Goal: Information Seeking & Learning: Check status

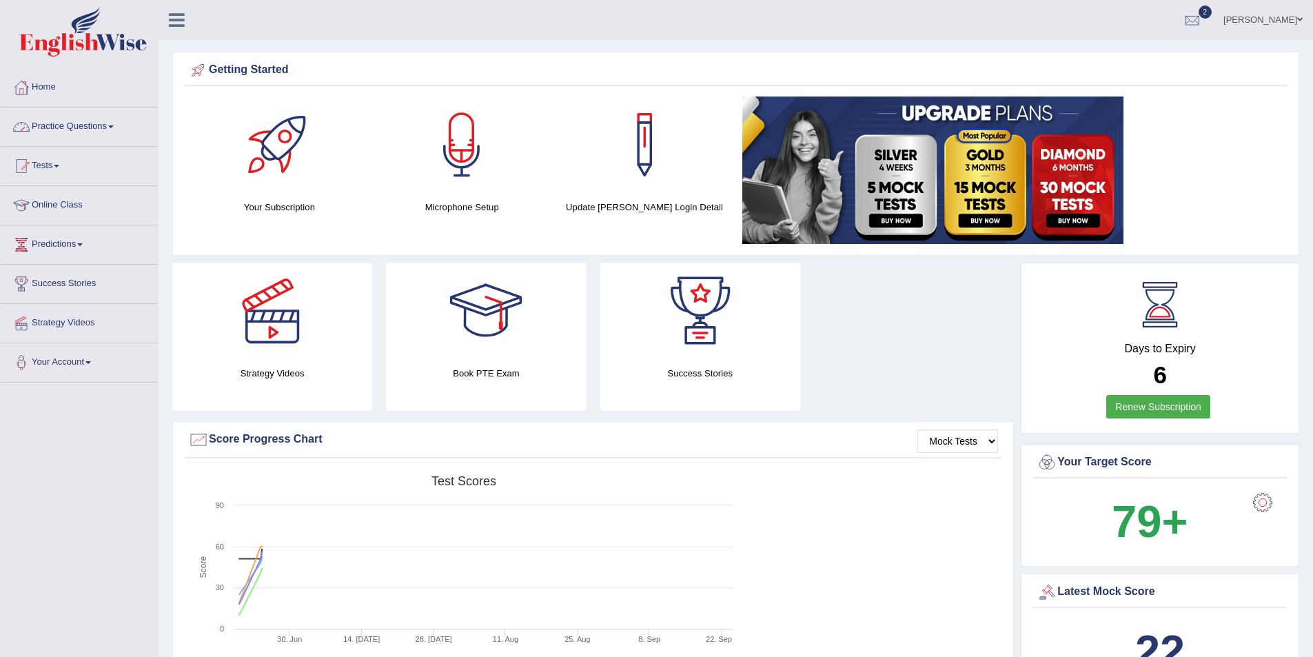
click at [110, 124] on link "Practice Questions" at bounding box center [79, 125] width 157 height 34
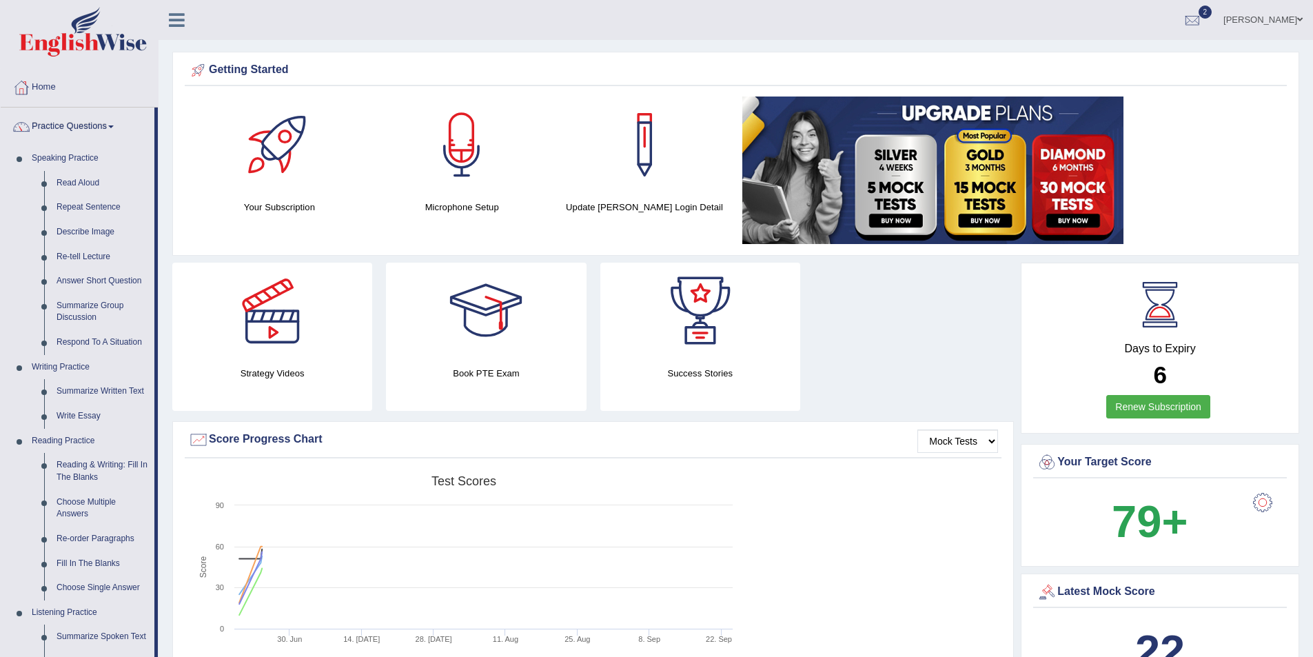
click at [110, 124] on link "Practice Questions" at bounding box center [78, 125] width 154 height 34
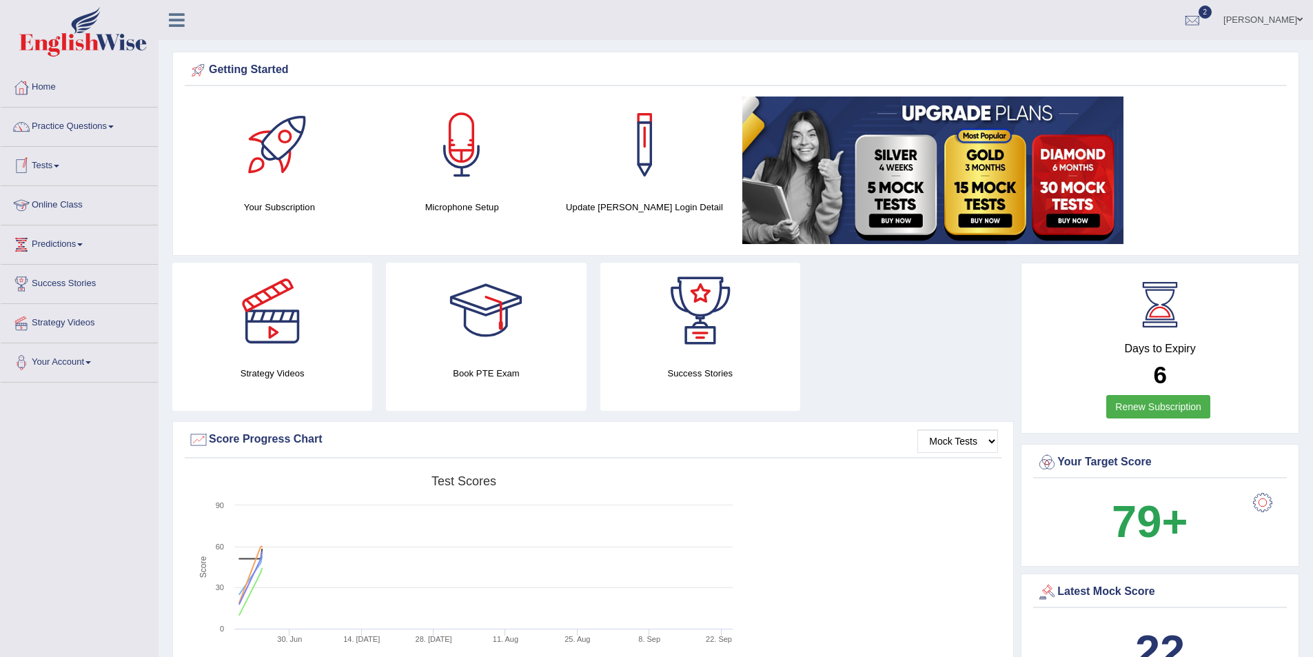
click at [64, 172] on link "Tests" at bounding box center [79, 164] width 157 height 34
click at [52, 245] on link "History" at bounding box center [89, 246] width 129 height 25
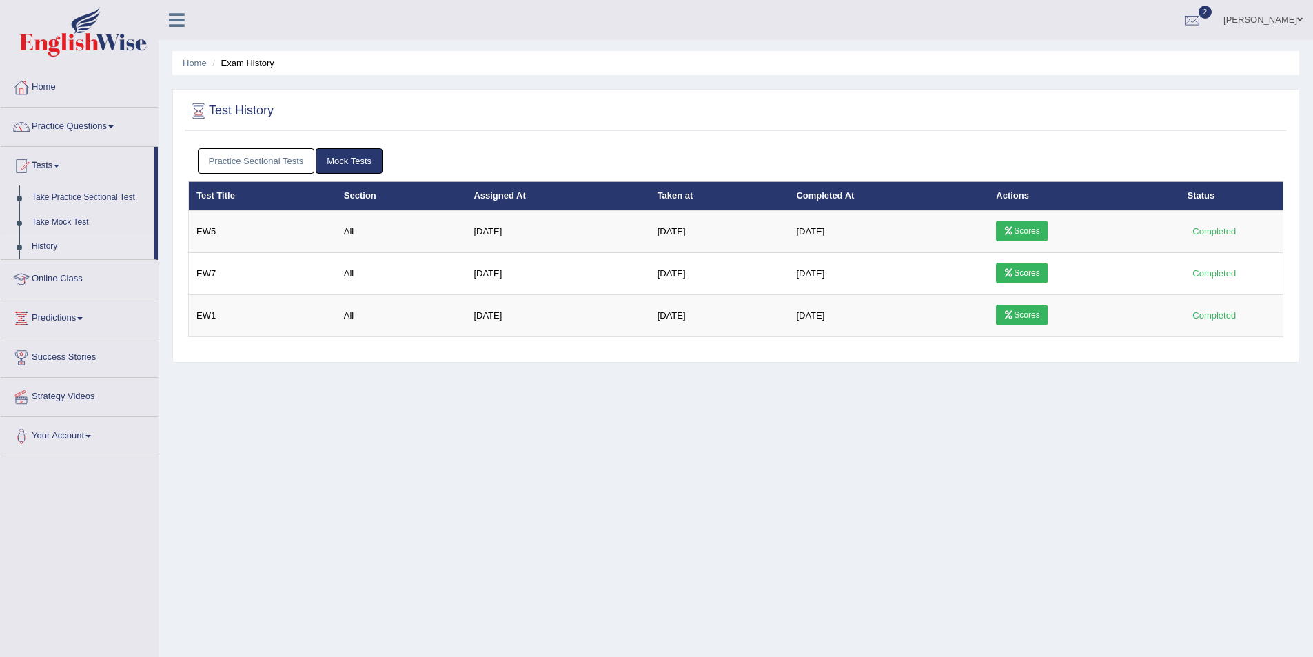
click at [264, 164] on link "Practice Sectional Tests" at bounding box center [256, 160] width 117 height 25
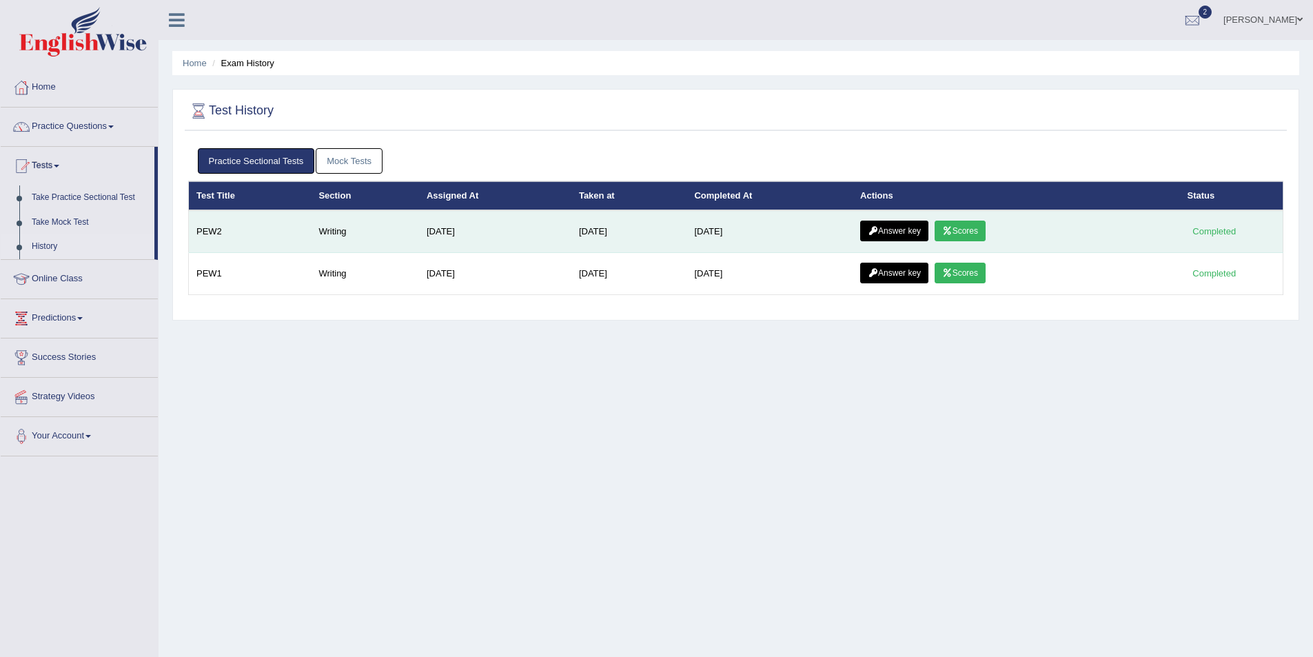
click at [967, 234] on link "Scores" at bounding box center [959, 231] width 51 height 21
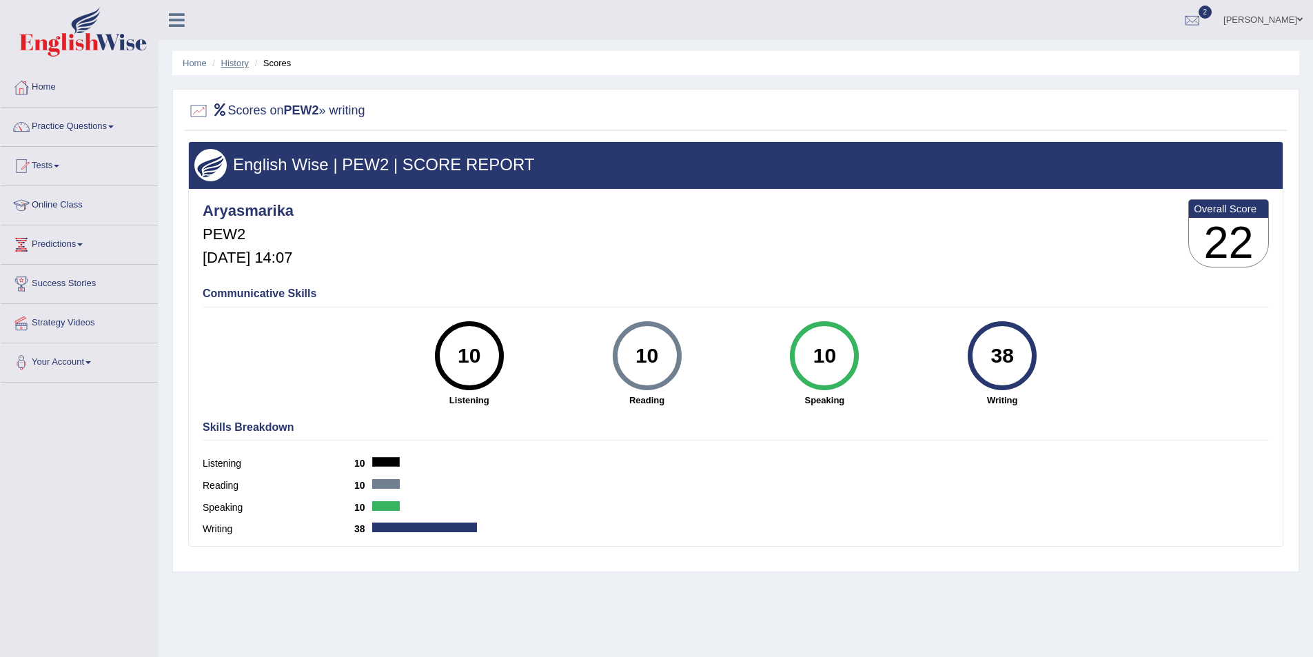
click at [229, 65] on link "History" at bounding box center [235, 63] width 28 height 10
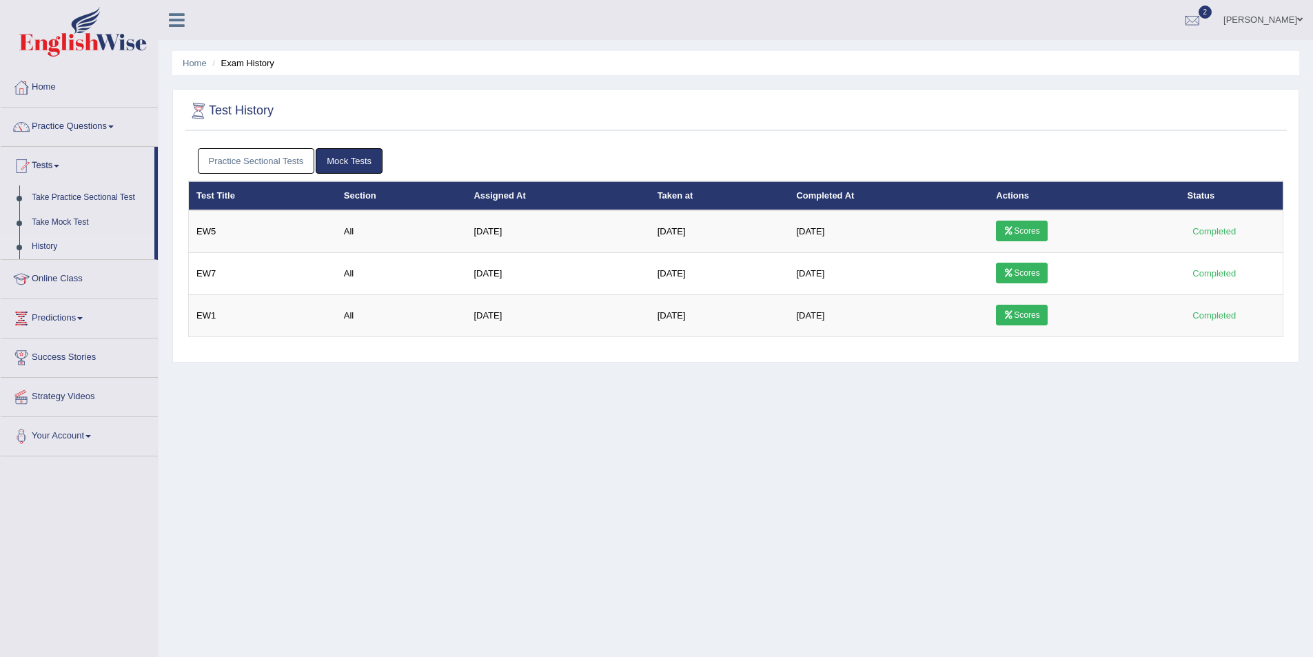
click at [225, 156] on link "Practice Sectional Tests" at bounding box center [256, 160] width 117 height 25
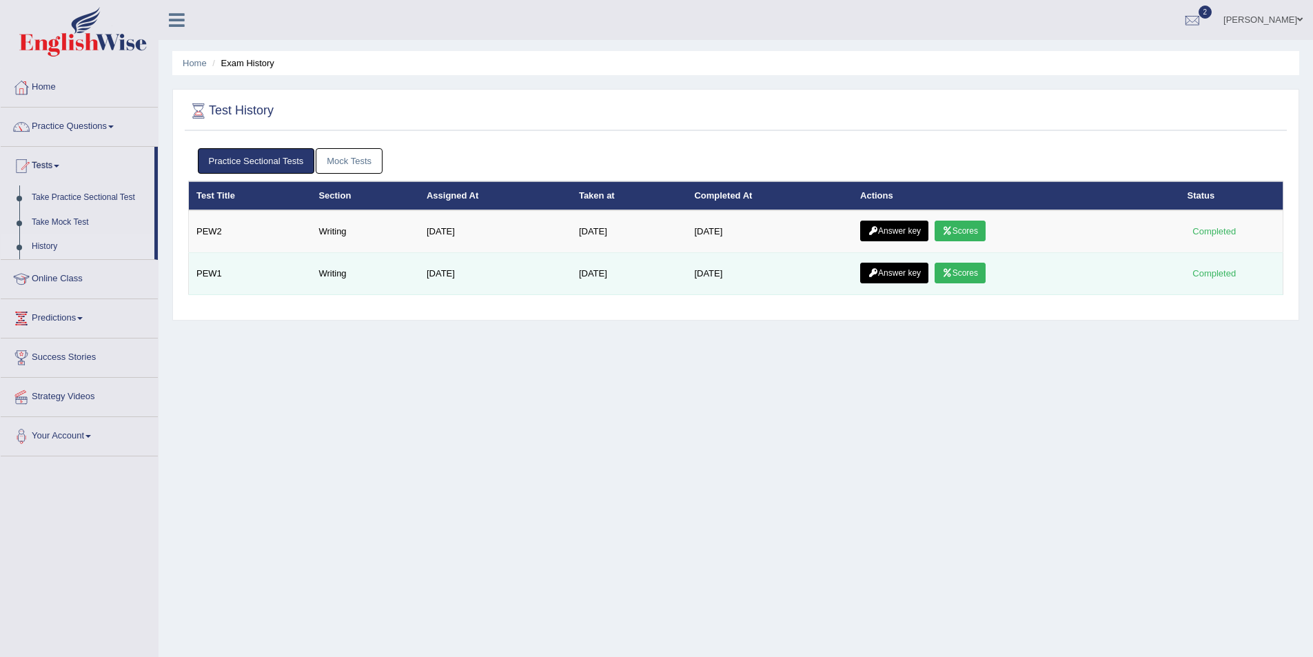
click at [972, 276] on link "Scores" at bounding box center [959, 273] width 51 height 21
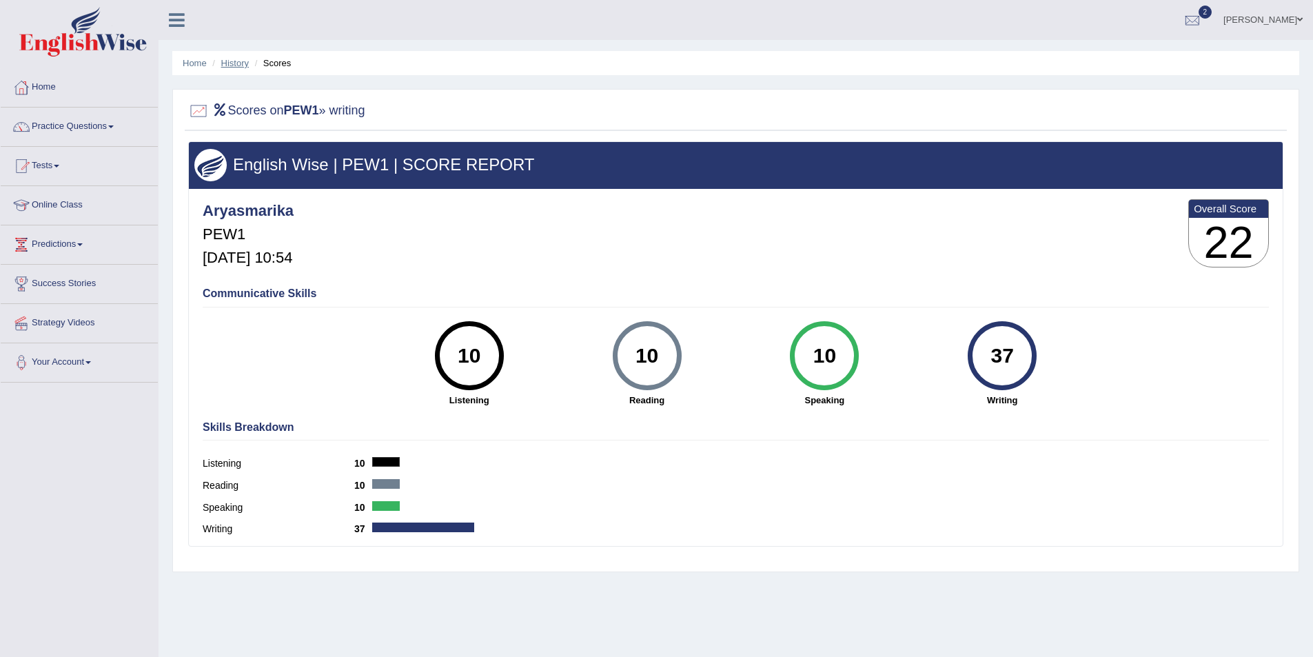
click at [234, 64] on link "History" at bounding box center [235, 63] width 28 height 10
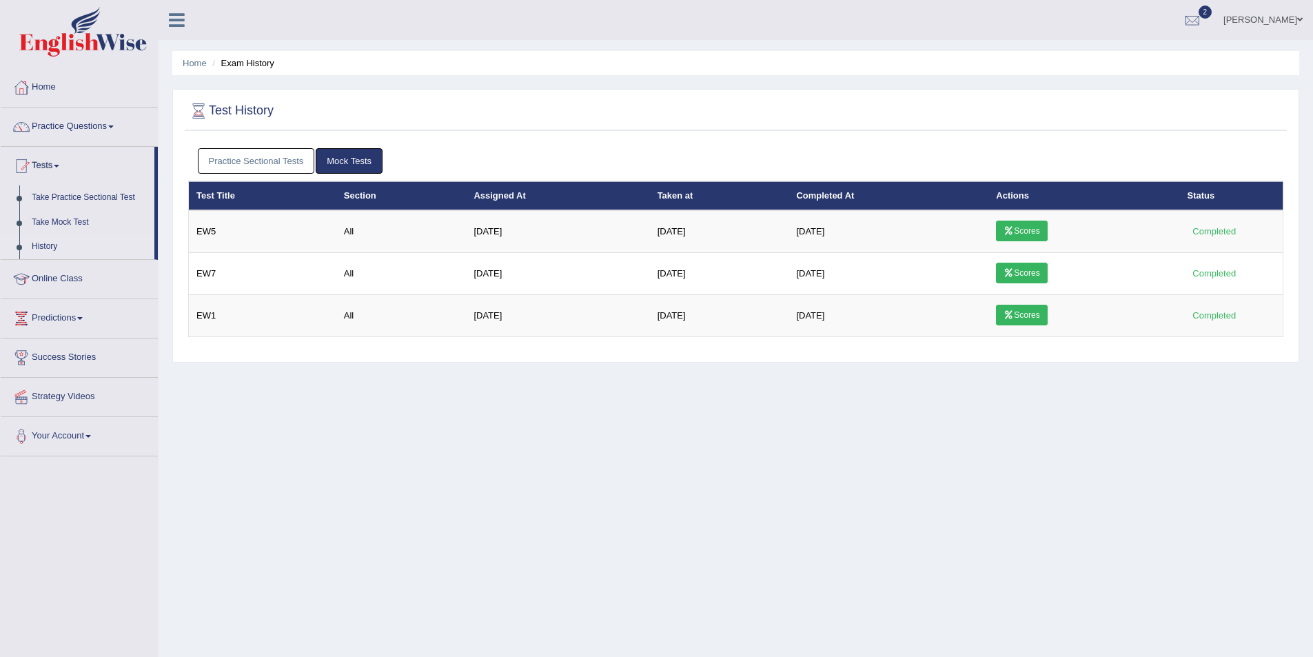
click at [260, 158] on link "Practice Sectional Tests" at bounding box center [256, 160] width 117 height 25
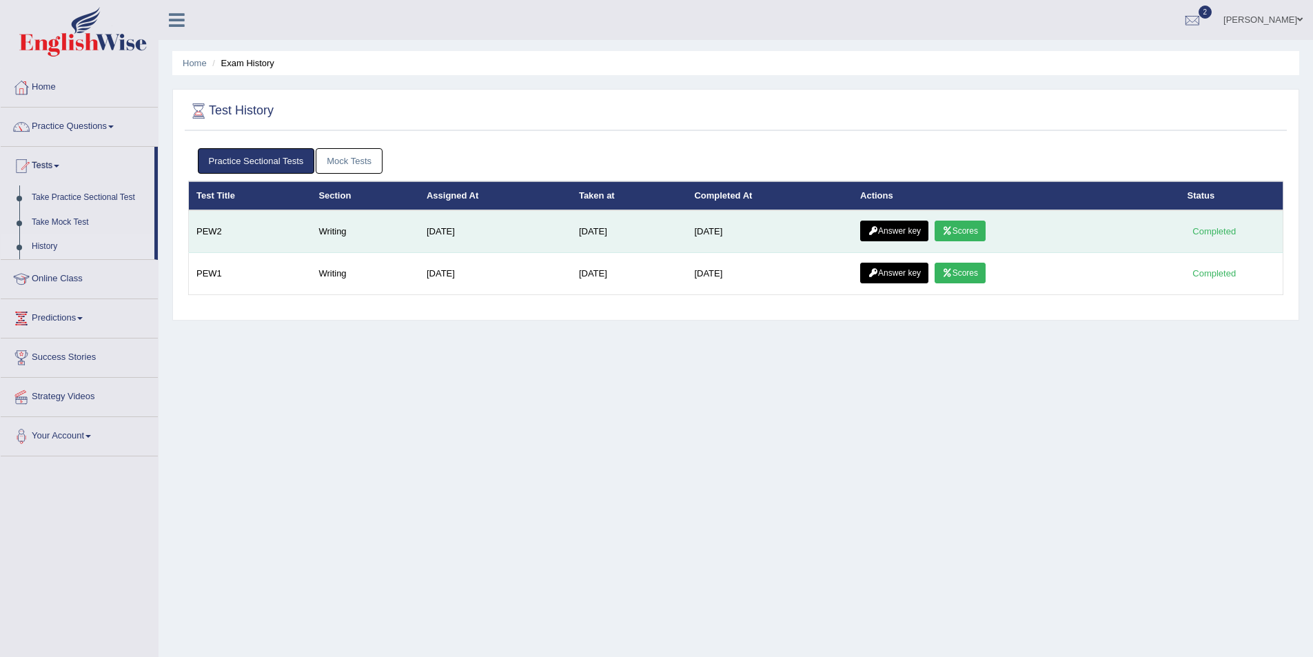
click at [905, 227] on link "Answer key" at bounding box center [894, 231] width 68 height 21
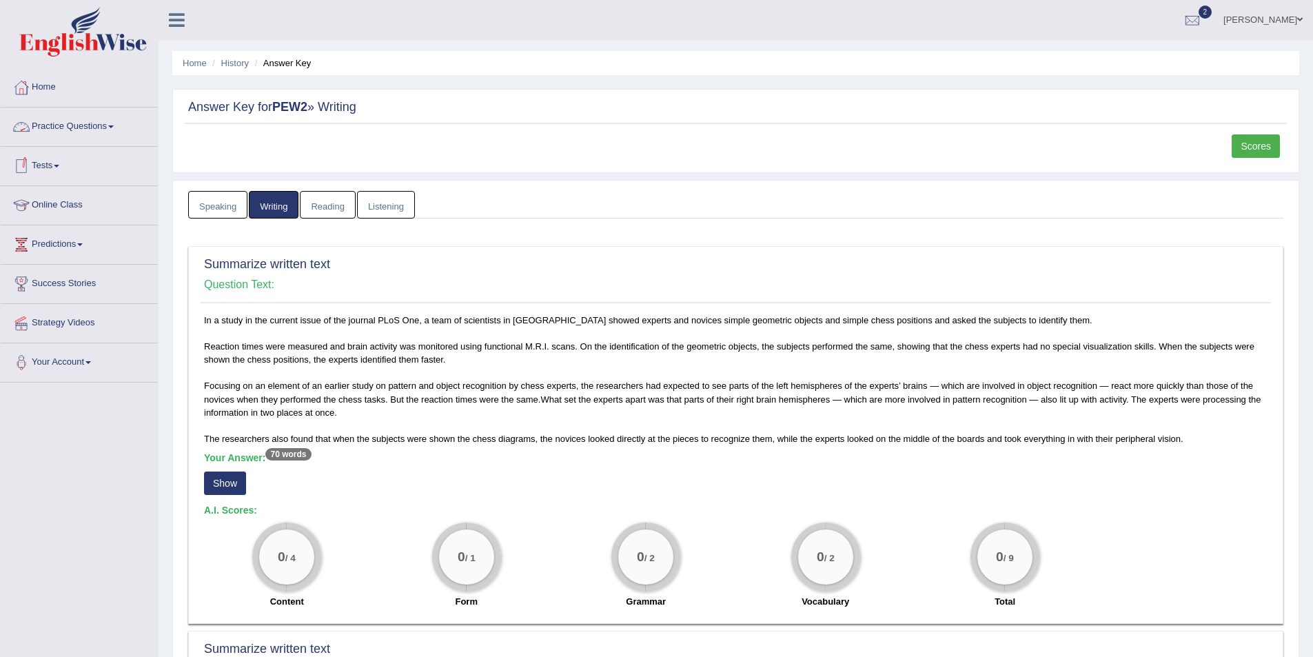
click at [112, 128] on link "Practice Questions" at bounding box center [79, 125] width 157 height 34
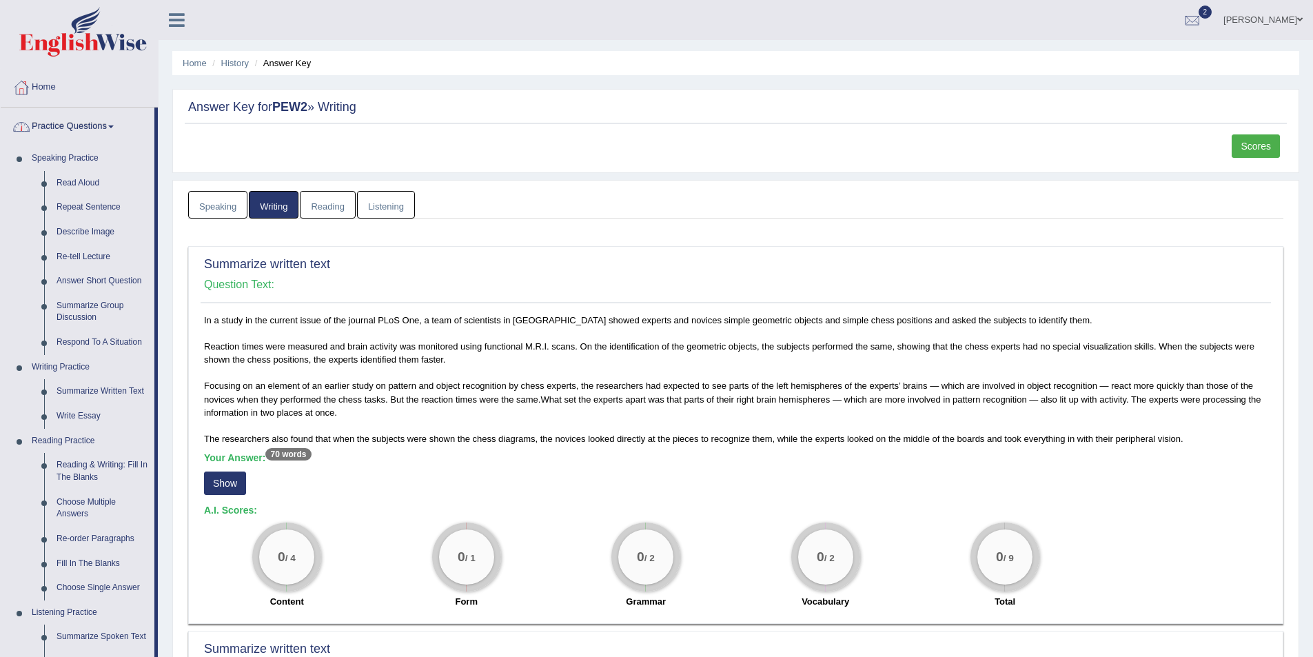
click at [110, 130] on link "Practice Questions" at bounding box center [78, 125] width 154 height 34
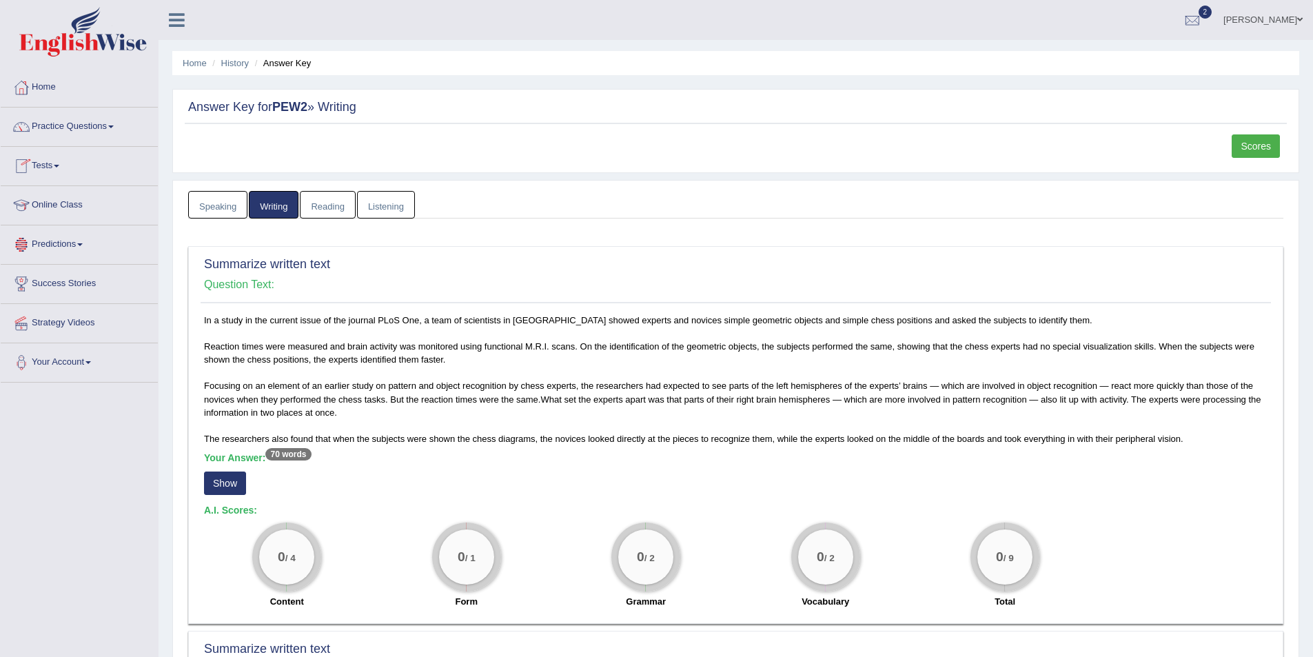
click at [62, 167] on link "Tests" at bounding box center [79, 164] width 157 height 34
click at [70, 202] on link "Take Practice Sectional Test" at bounding box center [89, 197] width 129 height 25
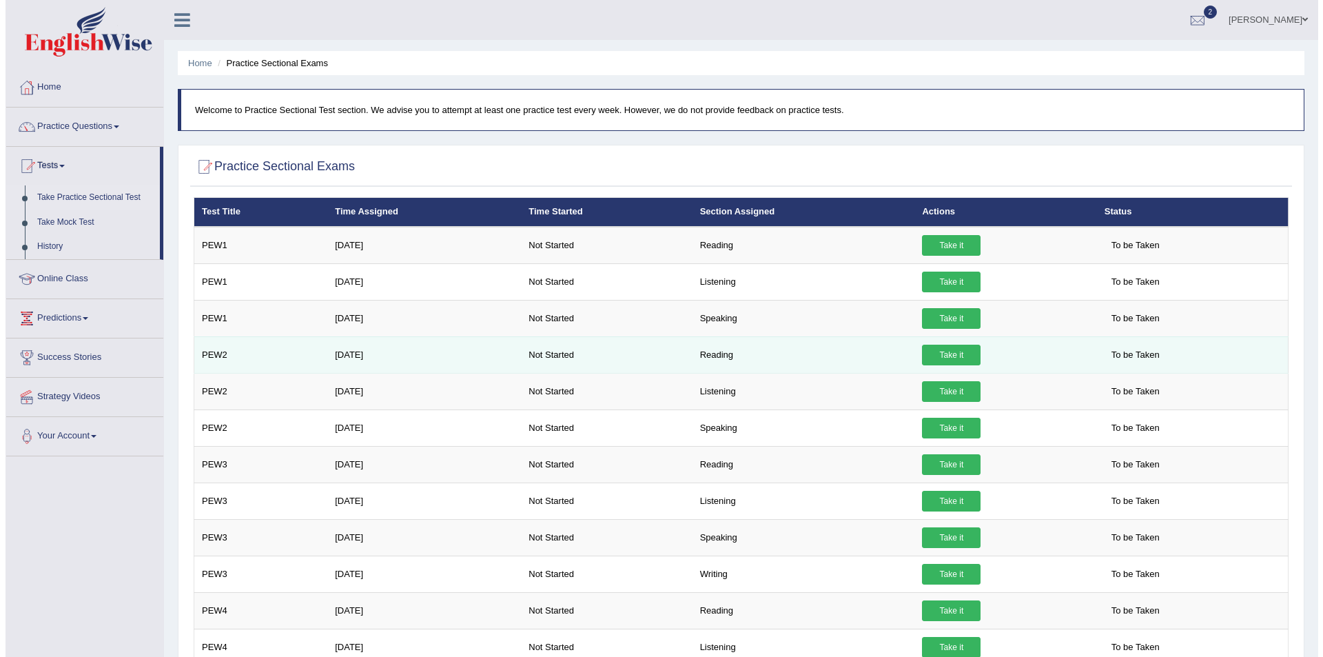
scroll to position [69, 0]
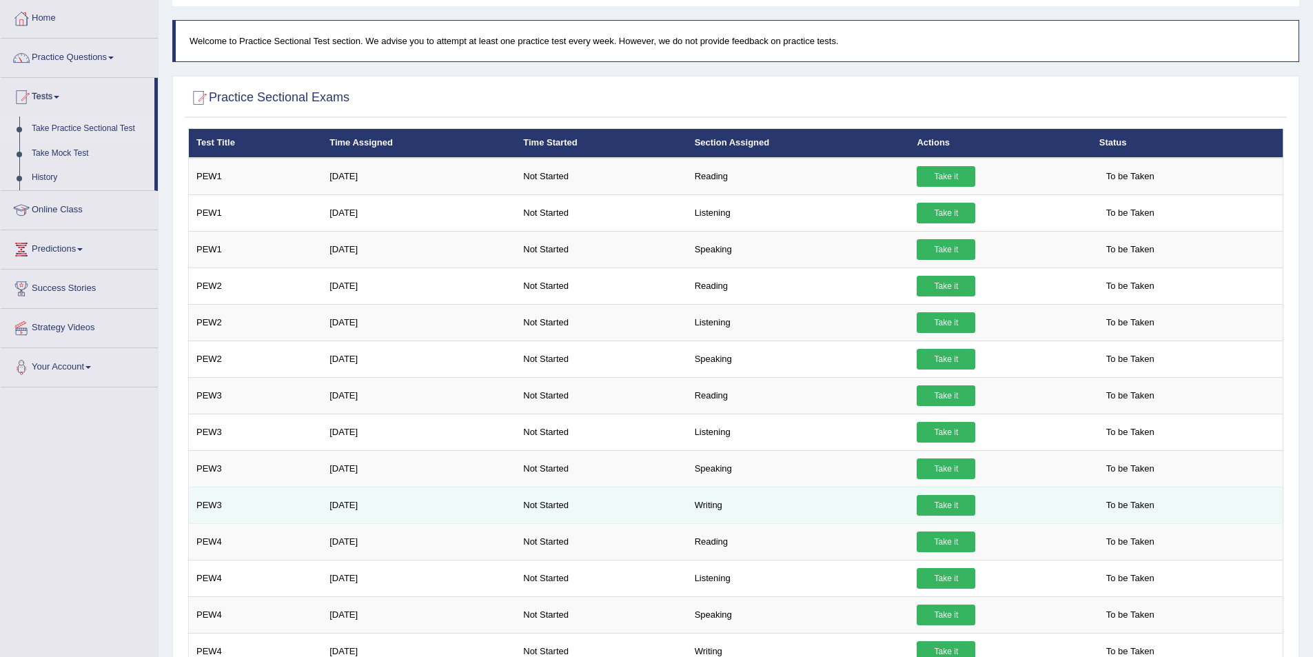
click at [954, 502] on link "Take it" at bounding box center [946, 505] width 59 height 21
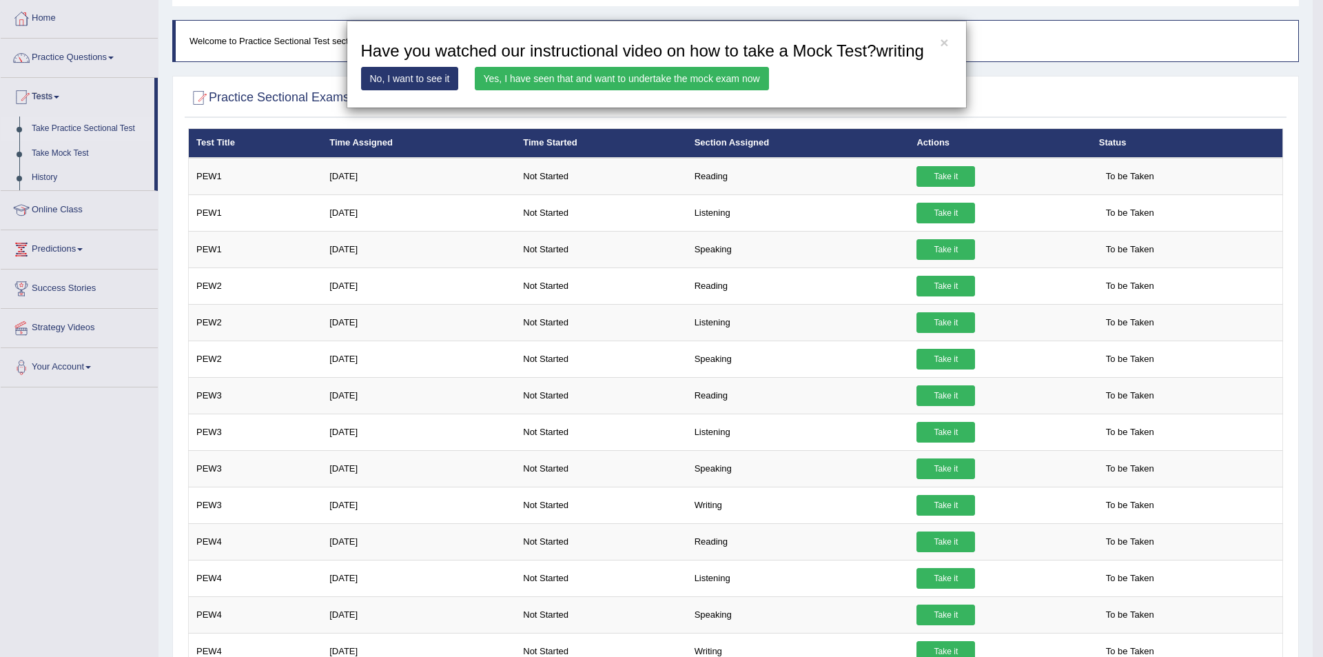
click at [617, 74] on link "Yes, I have seen that and want to undertake the mock exam now" at bounding box center [622, 78] width 294 height 23
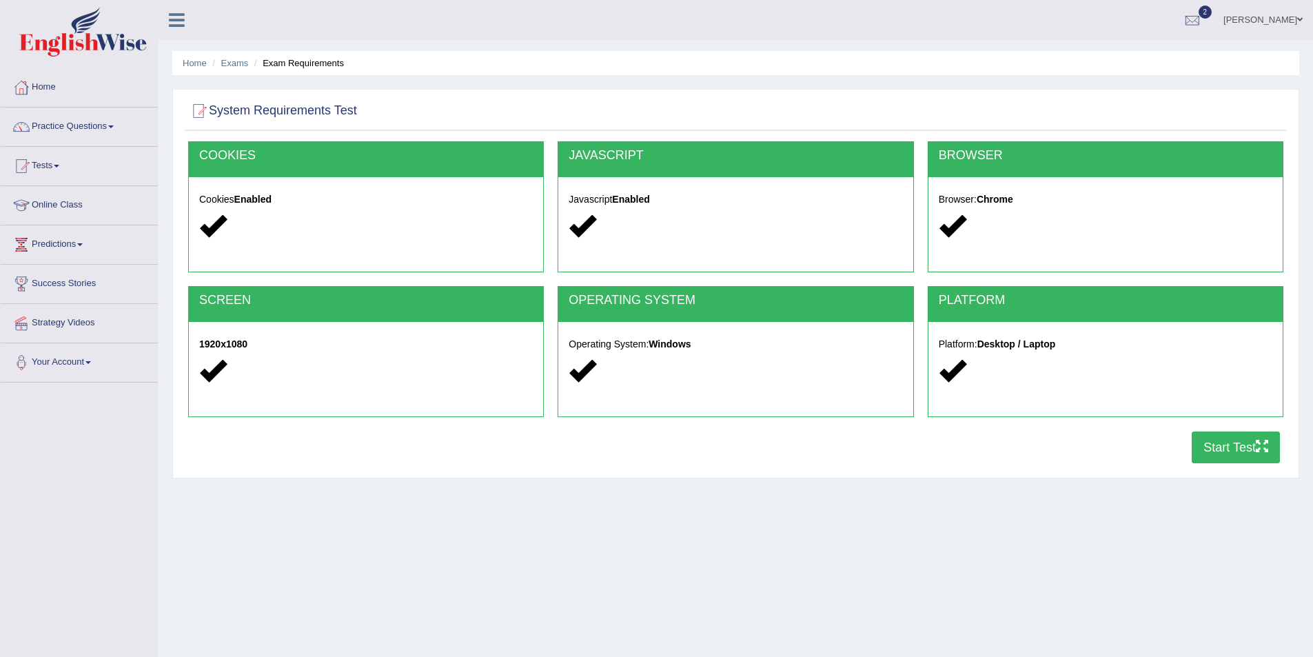
click at [1225, 444] on button "Start Test" at bounding box center [1236, 447] width 88 height 32
